Goal: Task Accomplishment & Management: Manage account settings

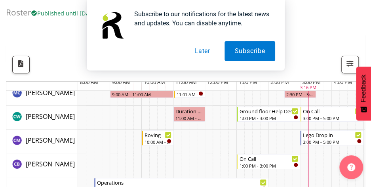
scroll to position [77, 0]
click at [204, 55] on button "Later" at bounding box center [203, 51] width 36 height 20
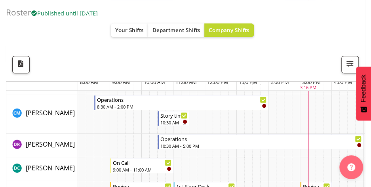
scroll to position [159, 0]
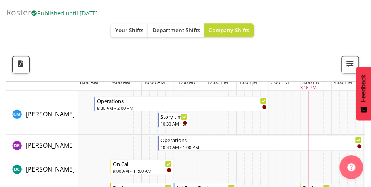
click at [15, 11] on h4 "Roster Published until Oct 26, 2025" at bounding box center [182, 12] width 353 height 9
click at [13, 8] on h4 "Roster Published until Oct 26, 2025" at bounding box center [182, 12] width 353 height 9
click at [19, 13] on h4 "Roster Published until Oct 26, 2025" at bounding box center [182, 12] width 353 height 9
click at [19, 14] on h4 "Roster Published until Oct 26, 2025" at bounding box center [182, 12] width 353 height 9
click at [349, 60] on span "button" at bounding box center [350, 64] width 10 height 10
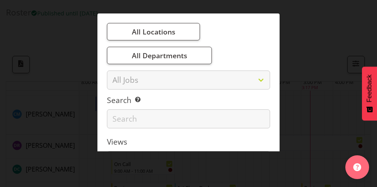
click at [327, 88] on div at bounding box center [188, 93] width 377 height 187
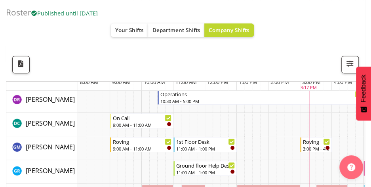
scroll to position [218, 0]
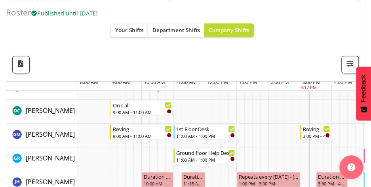
click at [54, 48] on div "Roster Published until Oct 26, 2025 Your Shifts Department Shifts Company Shift…" at bounding box center [185, 41] width 359 height 82
click at [19, 15] on h4 "Roster Published until Oct 26, 2025" at bounding box center [182, 12] width 353 height 9
click at [21, 14] on h4 "Roster Published until Oct 26, 2025" at bounding box center [182, 12] width 353 height 9
click at [19, 13] on h4 "Roster Published until Oct 26, 2025" at bounding box center [182, 12] width 353 height 9
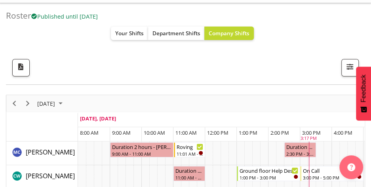
scroll to position [0, 0]
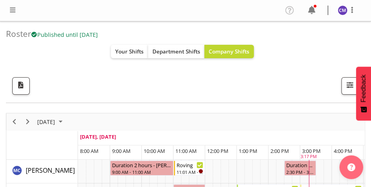
click at [54, 121] on span "[DATE]" at bounding box center [45, 122] width 19 height 10
click at [56, 121] on span "[DATE]" at bounding box center [45, 122] width 19 height 10
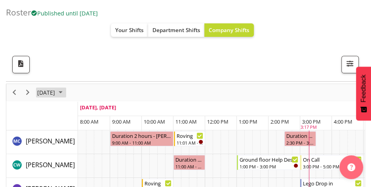
scroll to position [31, 0]
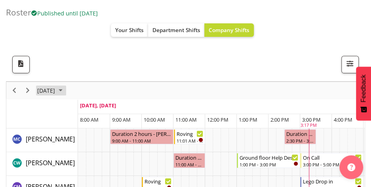
click at [53, 90] on span "[DATE]" at bounding box center [45, 91] width 19 height 10
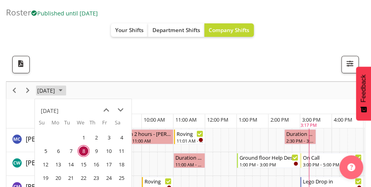
click at [121, 165] on span "18" at bounding box center [122, 165] width 12 height 12
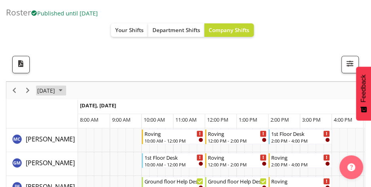
click at [52, 88] on span "October 18, 2025" at bounding box center [45, 91] width 19 height 10
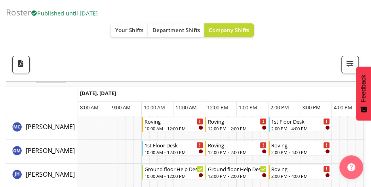
scroll to position [44, 0]
click at [54, 80] on div "Roster Published until Oct 26, 2025 Your Shifts Department Shifts Company Shift…" at bounding box center [185, 41] width 359 height 82
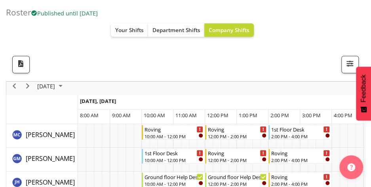
scroll to position [36, 0]
click at [50, 86] on span "October 18, 2025" at bounding box center [45, 86] width 19 height 10
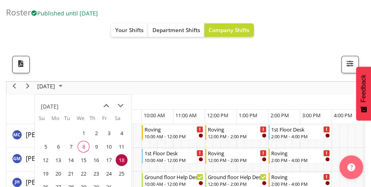
click at [57, 175] on span "20" at bounding box center [58, 174] width 12 height 12
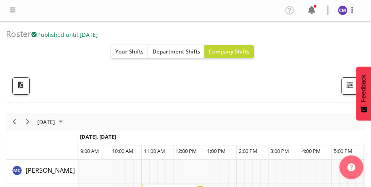
click at [2, 10] on div "Profile Log Out" at bounding box center [185, 10] width 371 height 21
click at [13, 11] on span at bounding box center [13, 10] width 10 height 10
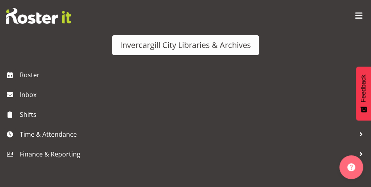
scroll to position [138, 0]
click at [361, 21] on span at bounding box center [359, 16] width 13 height 13
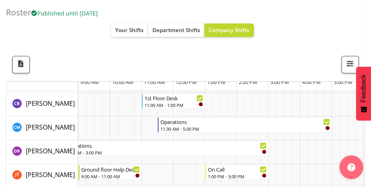
click at [16, 13] on h4 "Roster Published until Oct 26, 2025" at bounding box center [182, 12] width 353 height 9
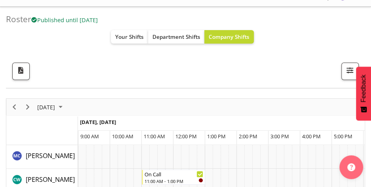
scroll to position [0, 0]
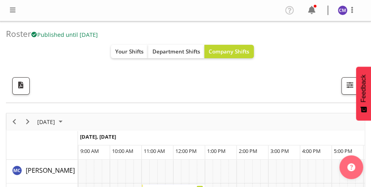
click at [346, 15] on figure at bounding box center [343, 11] width 10 height 10
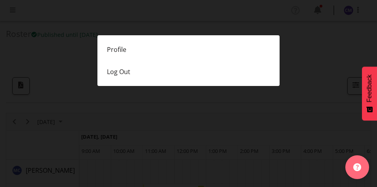
click at [114, 51] on link "Profile" at bounding box center [189, 49] width 182 height 22
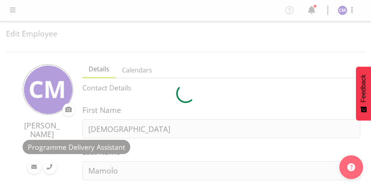
select select "TimelineDay"
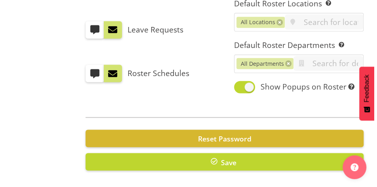
scroll to position [472, 0]
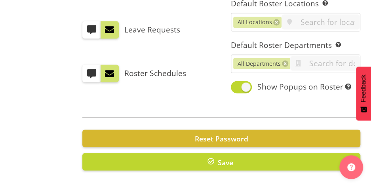
click at [300, 130] on button "Reset Password" at bounding box center [221, 138] width 278 height 17
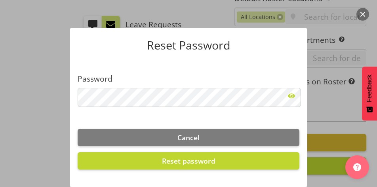
click at [291, 97] on span at bounding box center [292, 96] width 16 height 16
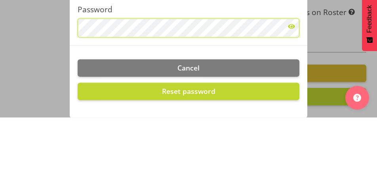
scroll to position [471, 0]
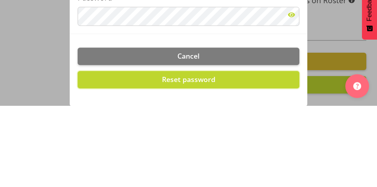
click at [226, 163] on button "Reset password" at bounding box center [189, 160] width 222 height 17
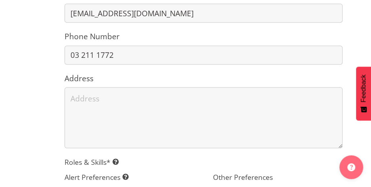
scroll to position [0, 0]
